Goal: Task Accomplishment & Management: Manage account settings

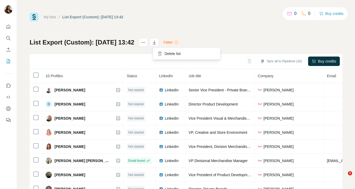
click at [146, 43] on icon "actions" at bounding box center [143, 42] width 5 height 5
click at [146, 44] on icon "actions" at bounding box center [143, 42] width 5 height 5
